Goal: Find specific page/section: Find specific page/section

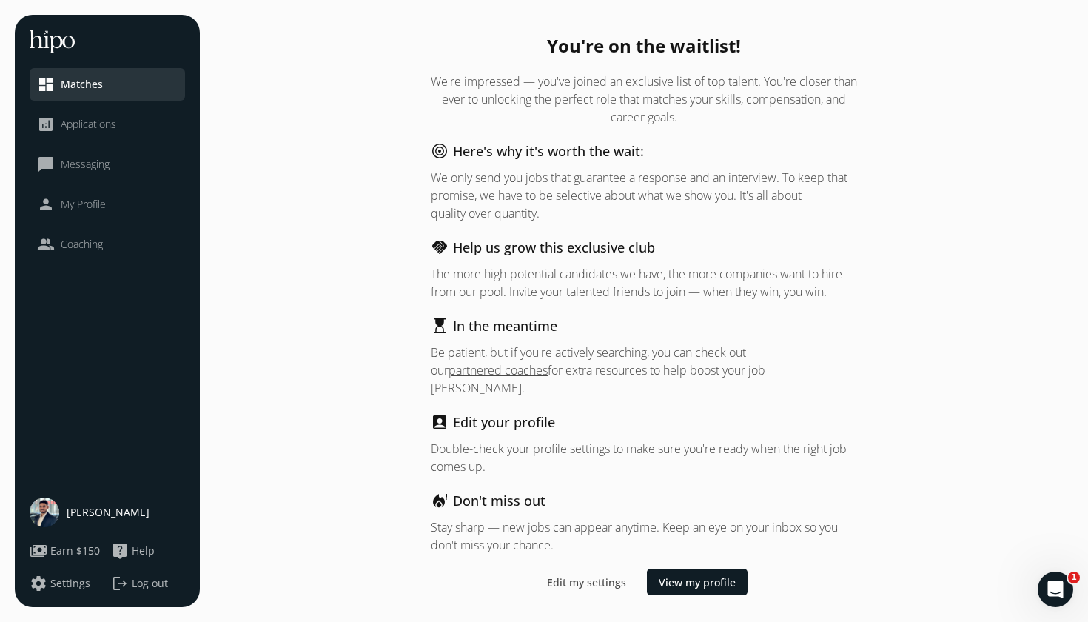
click at [127, 124] on link "analytics Applications" at bounding box center [107, 124] width 141 height 18
